Goal: Task Accomplishment & Management: Use online tool/utility

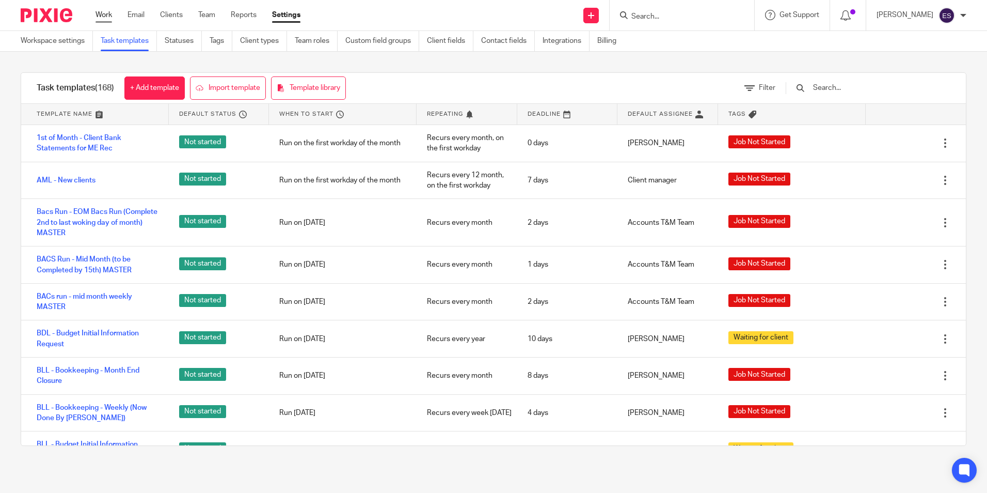
click at [107, 17] on link "Work" at bounding box center [104, 15] width 17 height 10
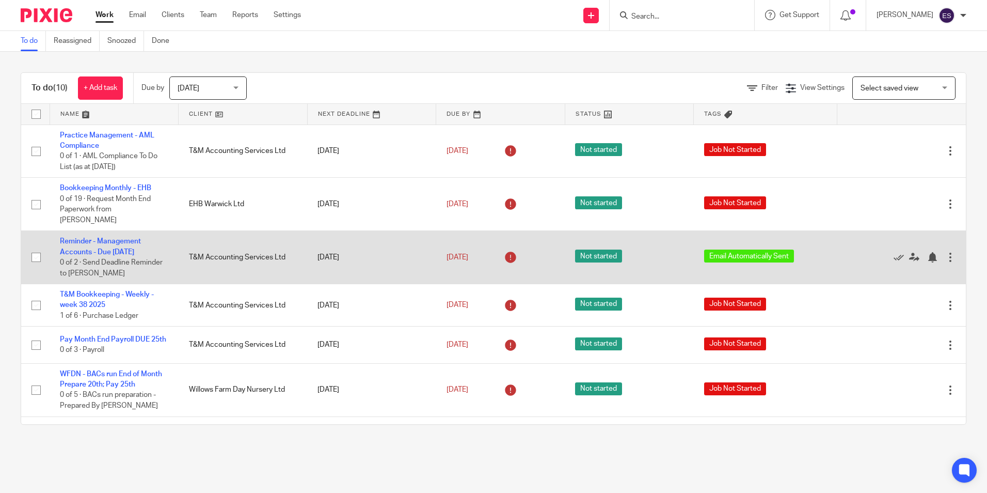
drag, startPoint x: 339, startPoint y: 234, endPoint x: 237, endPoint y: 269, distance: 107.9
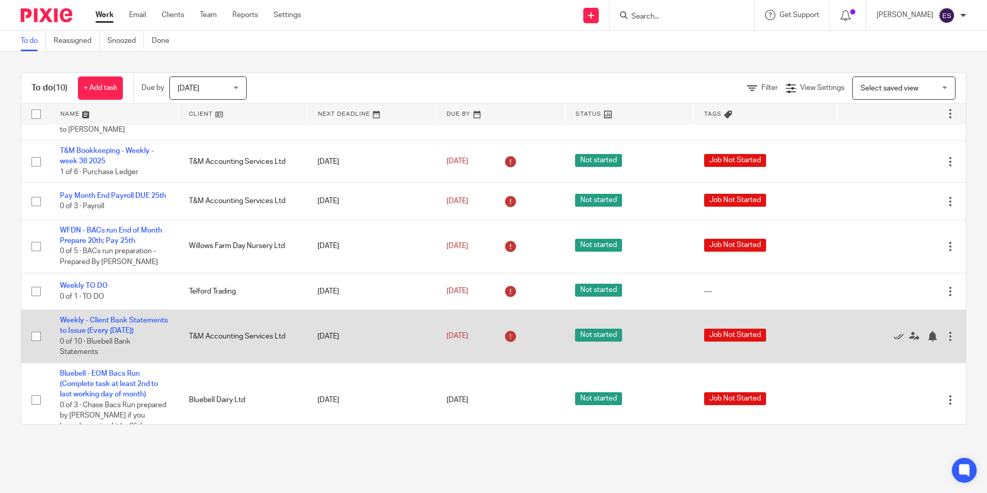
scroll to position [143, 0]
click at [894, 342] on icon at bounding box center [899, 336] width 10 height 10
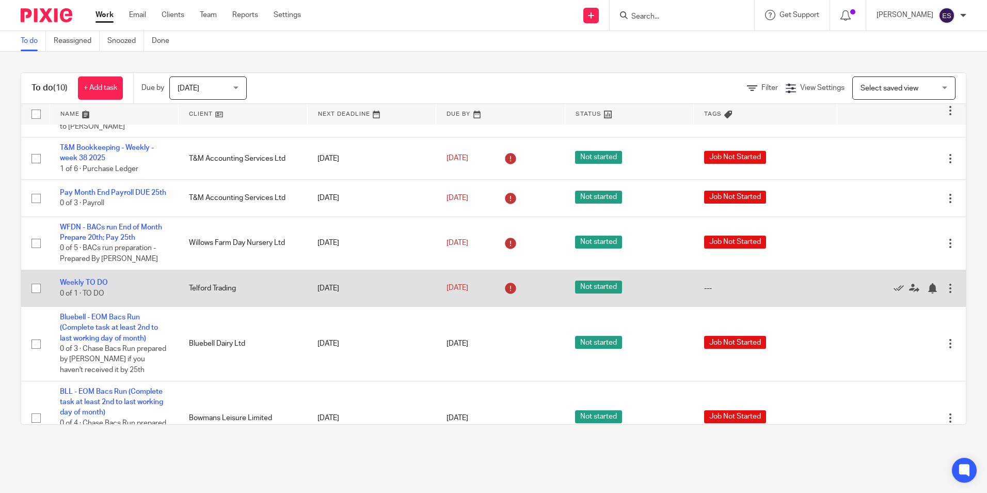
scroll to position [131, 0]
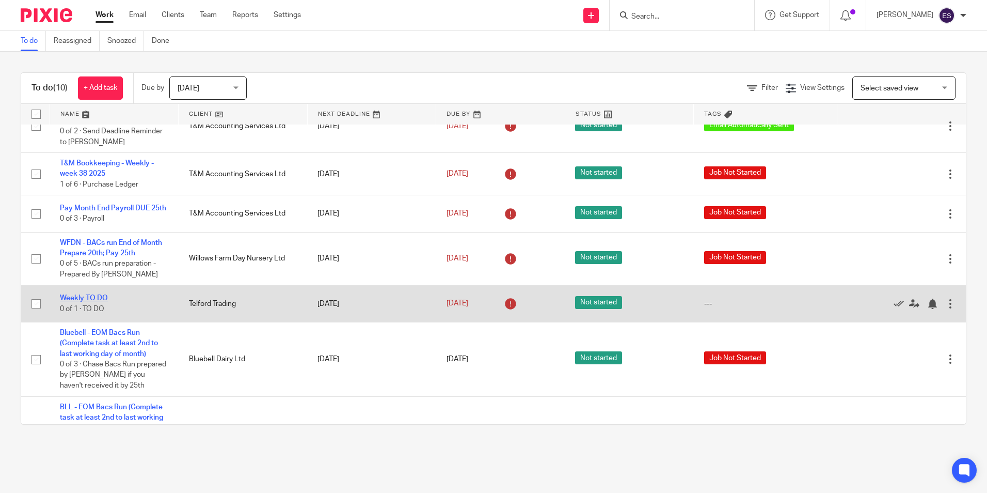
click at [91, 302] on link "Weekly TO DO" at bounding box center [84, 297] width 48 height 7
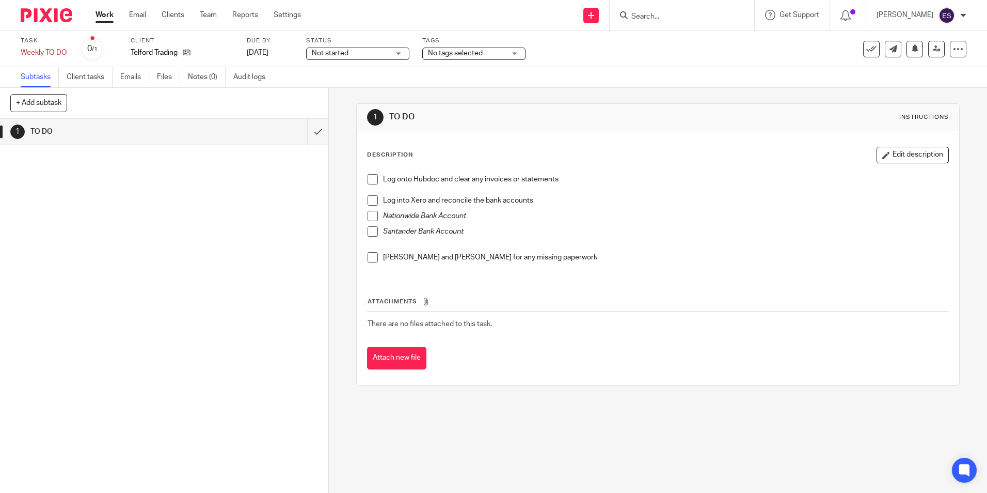
click at [105, 11] on link "Work" at bounding box center [105, 15] width 18 height 10
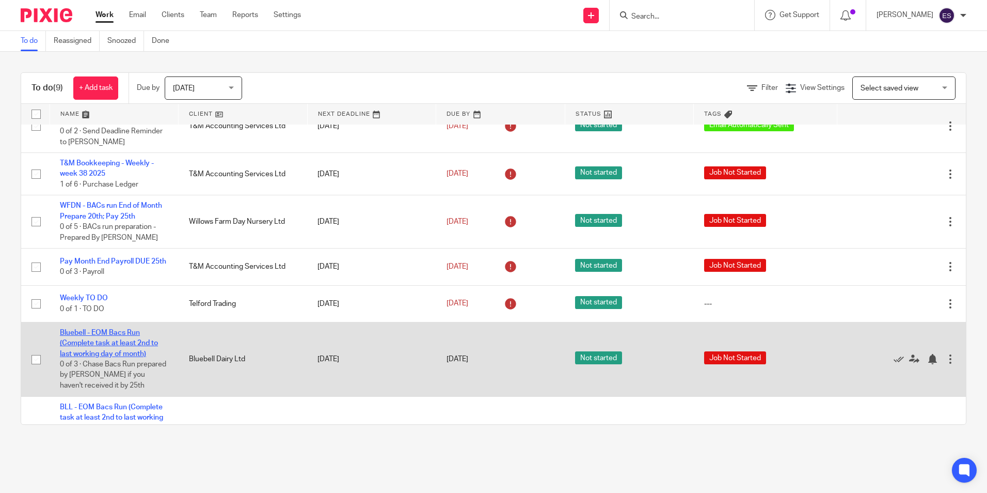
scroll to position [183, 0]
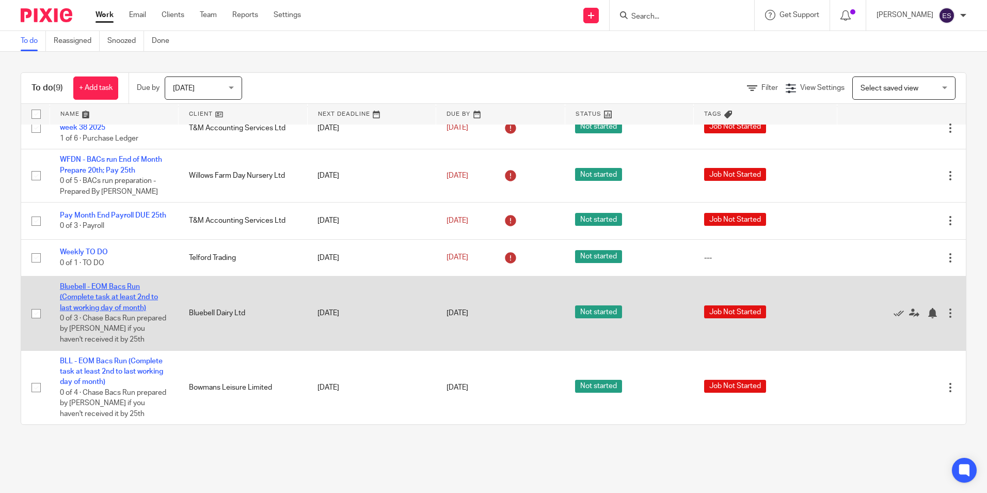
click at [129, 309] on link "Bluebell - EOM Bacs Run (Complete task at least 2nd to last working day of mont…" at bounding box center [109, 297] width 98 height 28
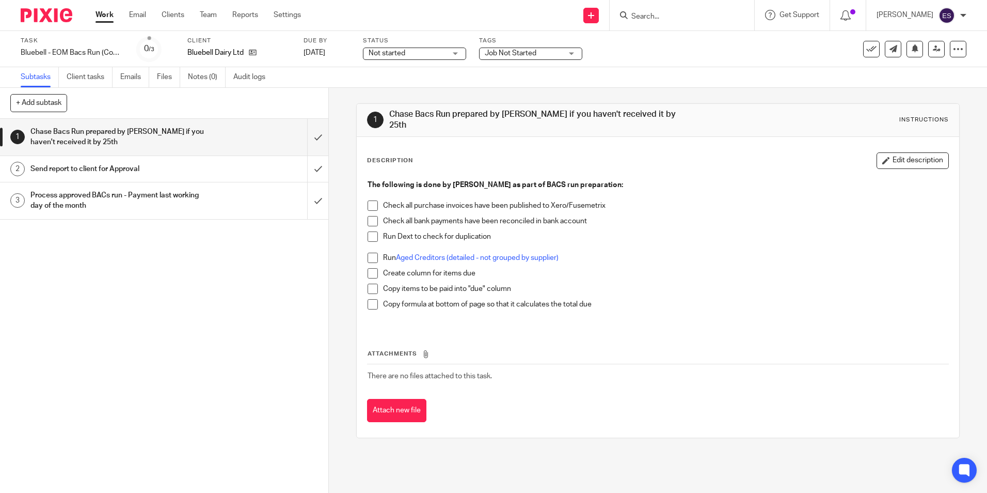
click at [666, 19] on input "Search" at bounding box center [676, 16] width 93 height 9
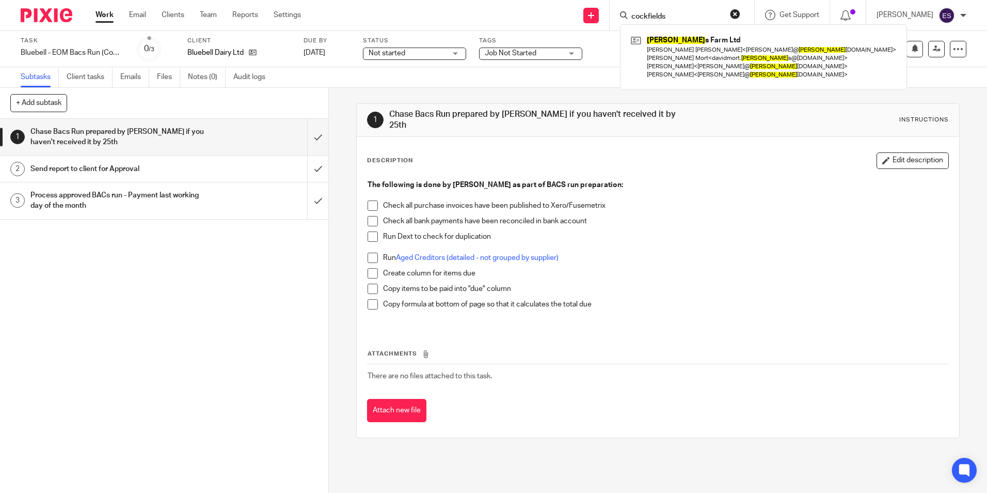
type input "cockfields"
click button "submit" at bounding box center [0, 0] width 0 height 0
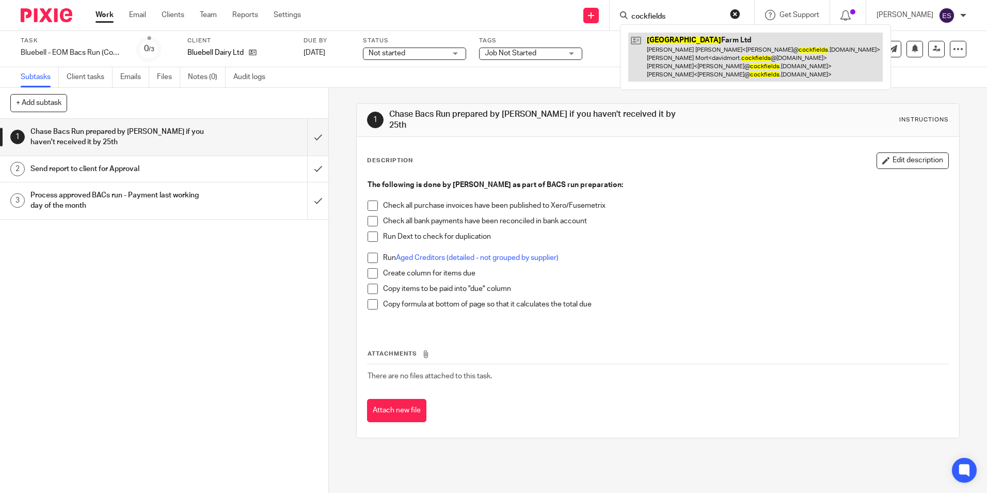
click at [685, 50] on link at bounding box center [755, 57] width 255 height 49
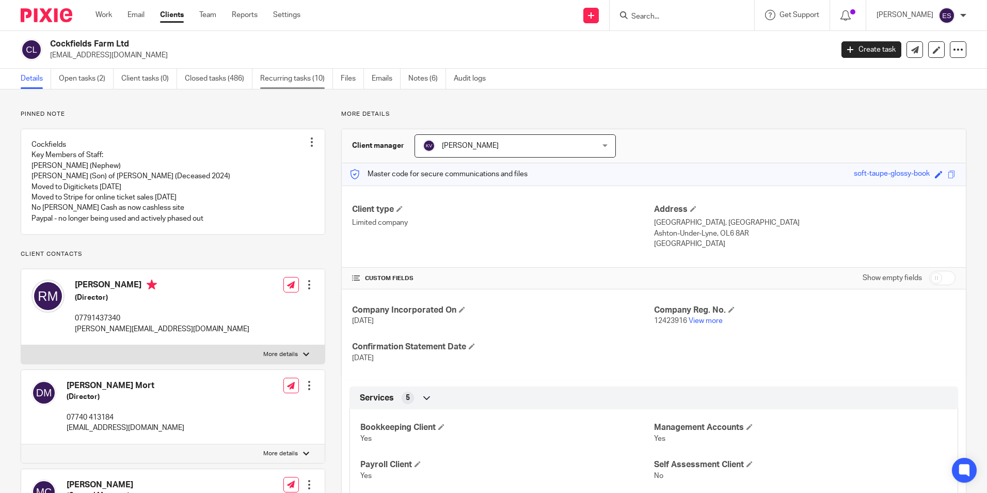
click at [299, 76] on link "Recurring tasks (10)" at bounding box center [296, 79] width 73 height 20
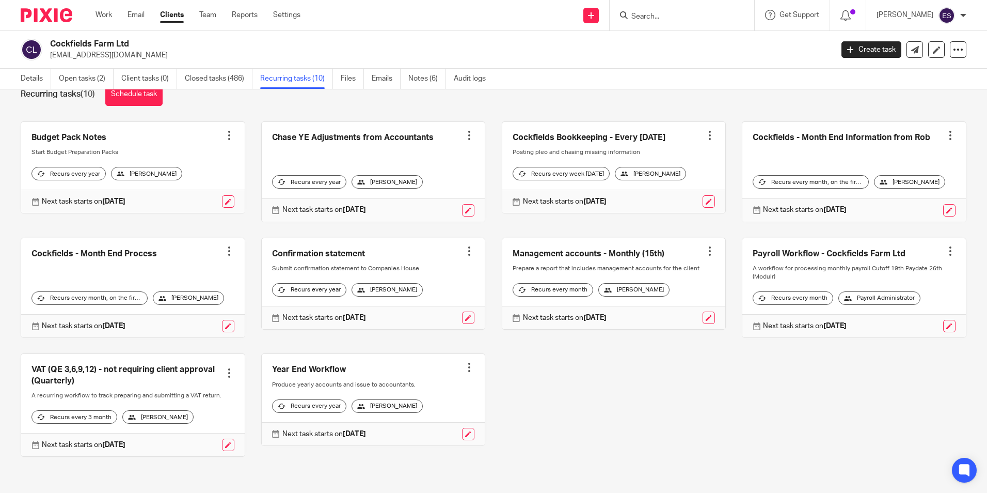
scroll to position [44, 0]
click at [880, 238] on link at bounding box center [854, 288] width 224 height 100
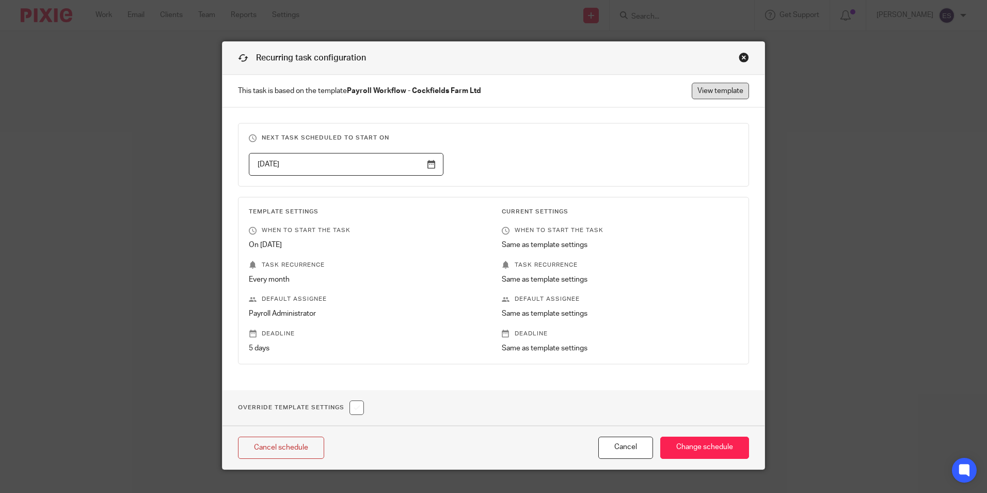
click at [720, 87] on link "View template" at bounding box center [720, 91] width 57 height 17
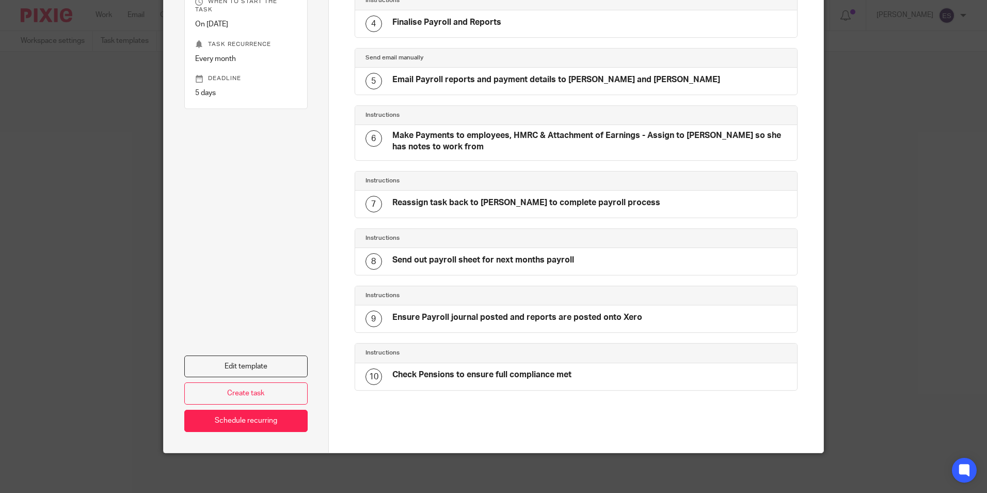
scroll to position [277, 0]
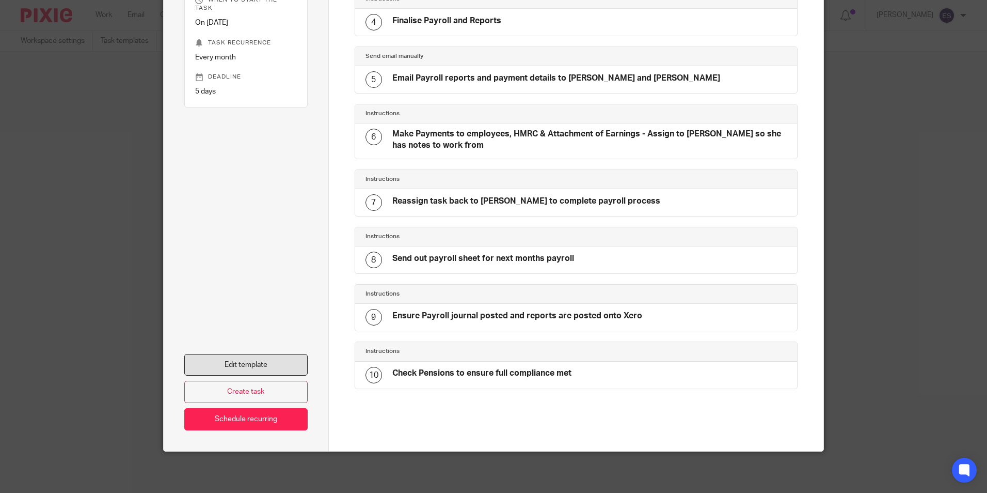
click at [278, 361] on link "Edit template" at bounding box center [245, 365] width 123 height 22
click at [254, 357] on link "Edit template" at bounding box center [245, 365] width 123 height 22
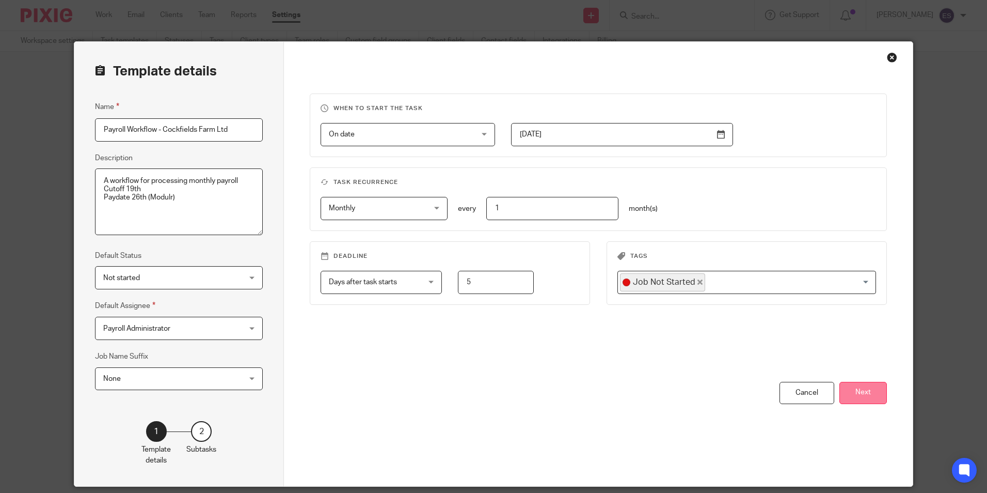
click at [870, 394] on button "Next" at bounding box center [862, 393] width 47 height 22
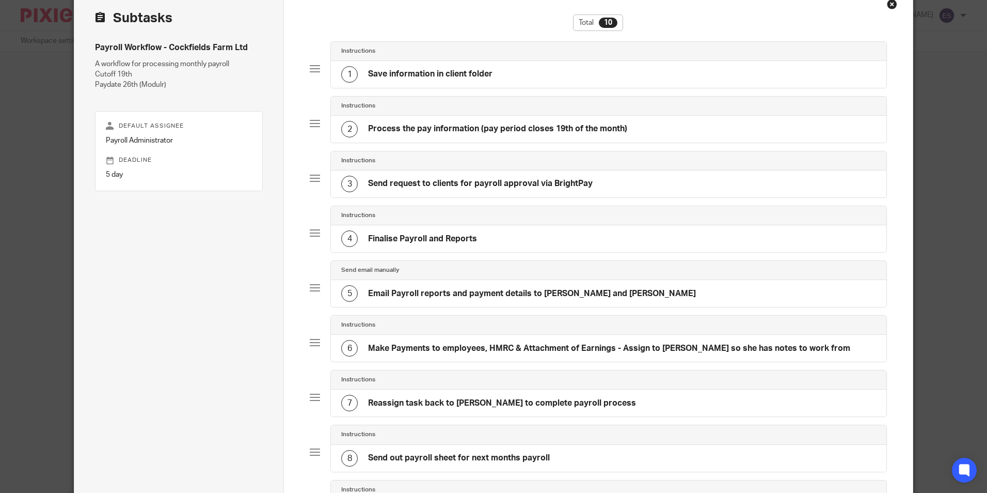
scroll to position [103, 0]
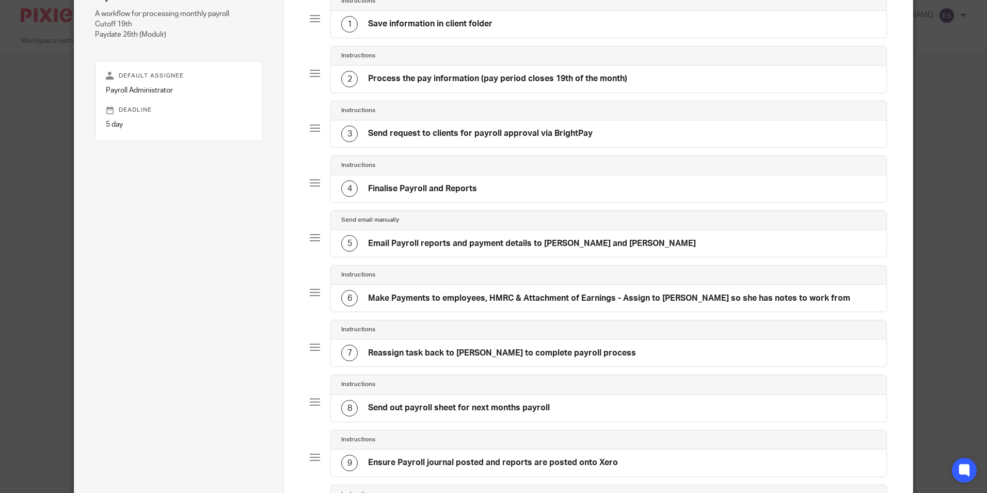
click at [528, 297] on h4 "Make Payments to employees, HMRC & Attachment of Earnings - Assign to [PERSON_N…" at bounding box center [609, 298] width 482 height 11
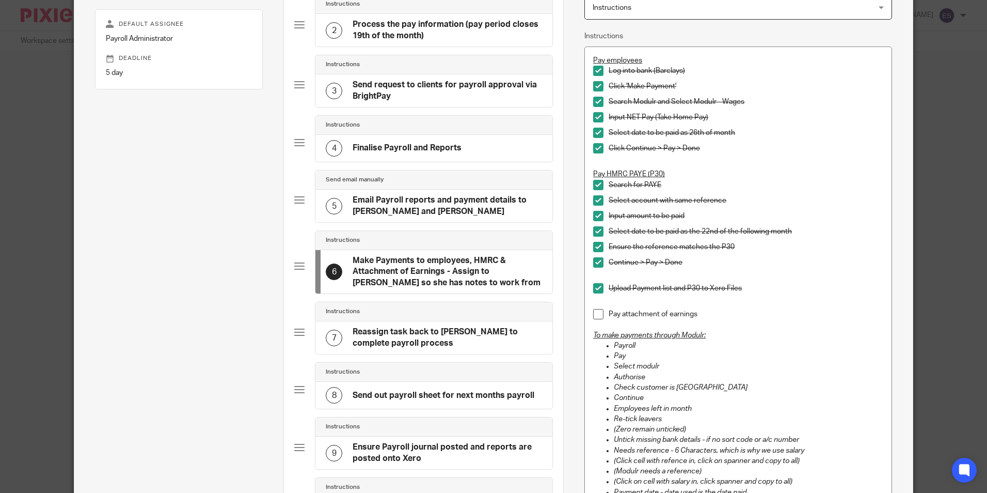
scroll to position [207, 0]
